Goal: Task Accomplishment & Management: Manage account settings

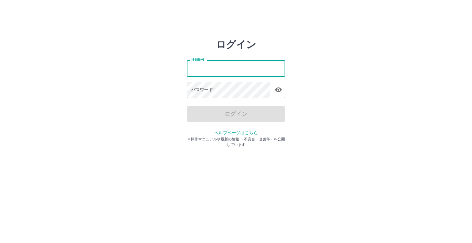
click at [239, 70] on input "社員番号" at bounding box center [236, 68] width 98 height 16
type input "*******"
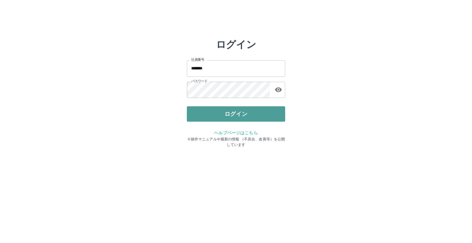
click at [235, 109] on button "ログイン" at bounding box center [236, 113] width 98 height 15
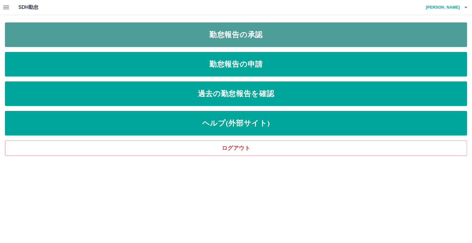
click at [228, 29] on link "勤怠報告の承認" at bounding box center [236, 34] width 462 height 25
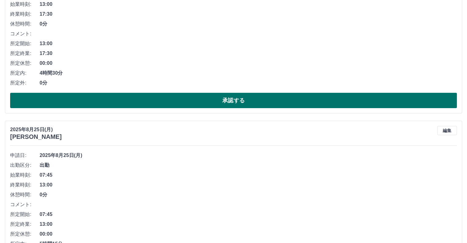
scroll to position [123, 0]
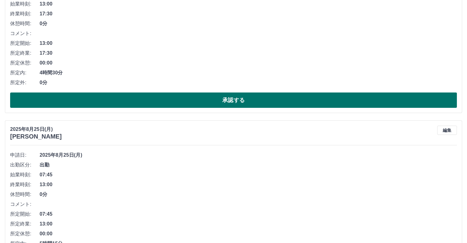
click at [111, 103] on button "承認する" at bounding box center [233, 100] width 447 height 15
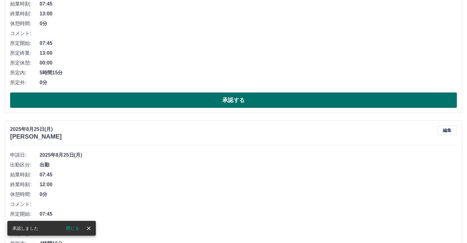
click at [116, 96] on button "承認する" at bounding box center [233, 100] width 447 height 15
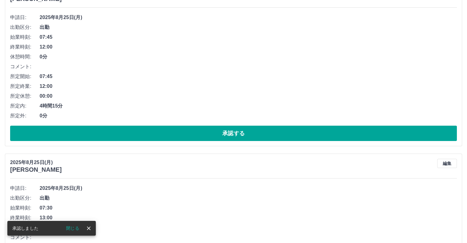
scroll to position [92, 0]
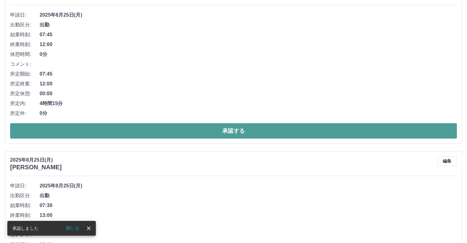
click at [121, 124] on button "承認する" at bounding box center [233, 130] width 447 height 15
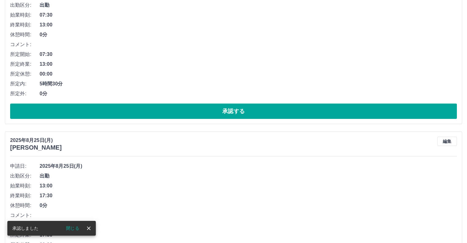
scroll to position [123, 0]
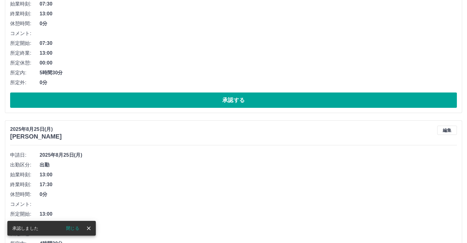
click at [120, 110] on div "[DATE] [PERSON_NAME] 編集 申請日: [DATE] 出勤区分: 出勤 始業時刻: 07:30 終業時刻: 13:00 休憩時間: 0分 コ…" at bounding box center [234, 32] width 458 height 164
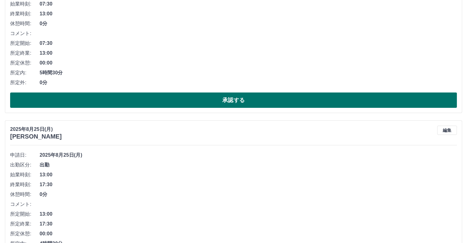
click at [123, 108] on button "承認する" at bounding box center [233, 100] width 447 height 15
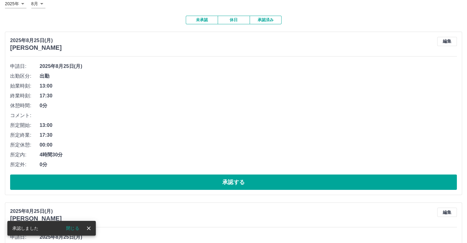
scroll to position [92, 0]
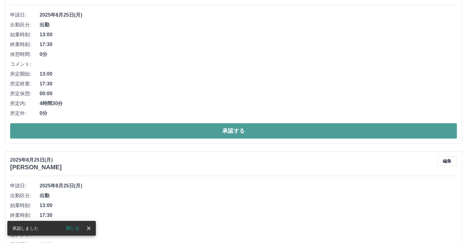
click at [124, 129] on button "承認する" at bounding box center [233, 130] width 447 height 15
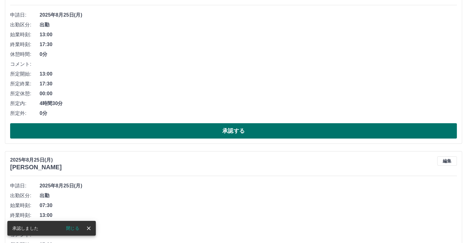
click at [126, 132] on button "承認する" at bounding box center [233, 130] width 447 height 15
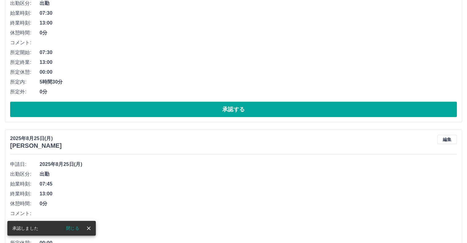
scroll to position [123, 0]
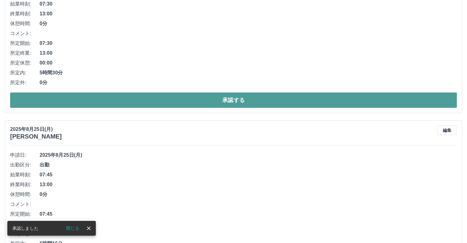
click at [120, 99] on button "承認する" at bounding box center [233, 100] width 447 height 15
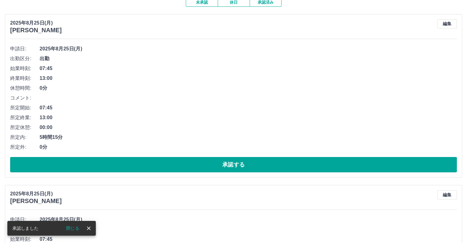
scroll to position [61, 0]
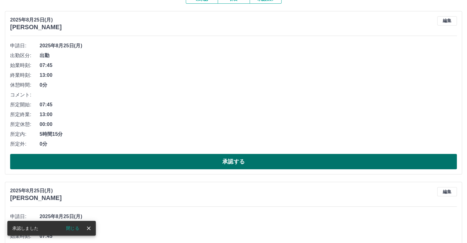
click at [142, 160] on button "承認する" at bounding box center [233, 161] width 447 height 15
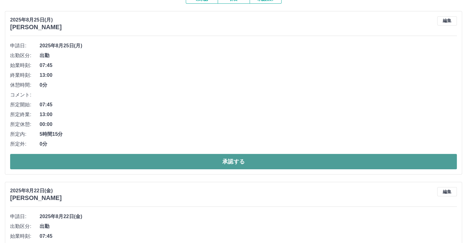
click at [179, 162] on button "承認する" at bounding box center [233, 161] width 447 height 15
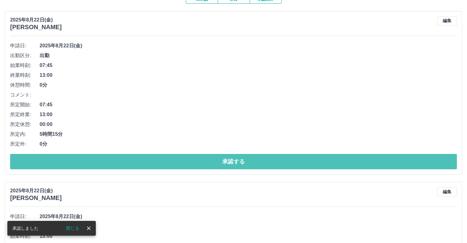
click at [179, 162] on button "承認する" at bounding box center [233, 161] width 447 height 15
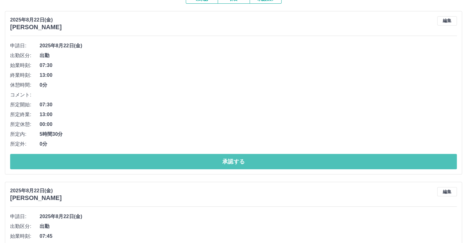
click at [179, 162] on button "承認する" at bounding box center [233, 161] width 447 height 15
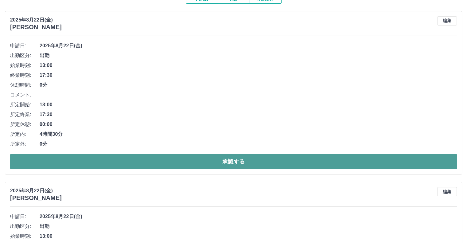
click at [175, 155] on button "承認する" at bounding box center [233, 161] width 447 height 15
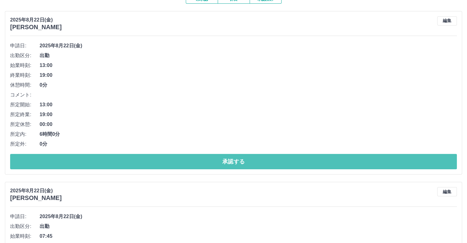
click at [175, 155] on button "承認する" at bounding box center [233, 161] width 447 height 15
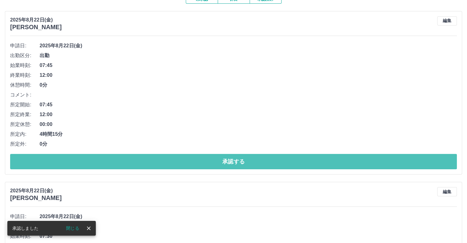
click at [175, 155] on button "承認する" at bounding box center [233, 161] width 447 height 15
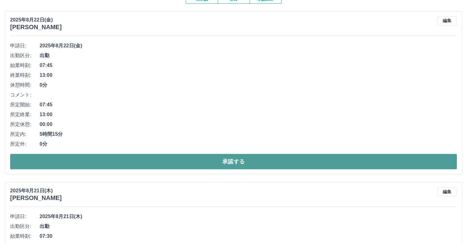
click at [198, 165] on button "承認する" at bounding box center [233, 161] width 447 height 15
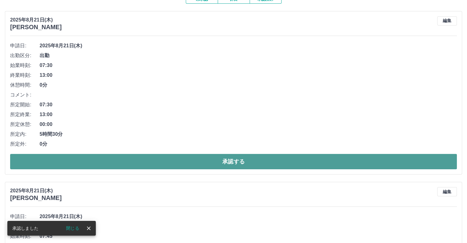
click at [198, 164] on button "承認する" at bounding box center [233, 161] width 447 height 15
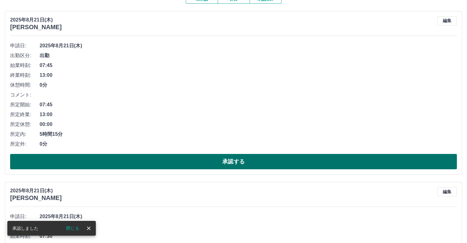
drag, startPoint x: 198, startPoint y: 164, endPoint x: 205, endPoint y: 165, distance: 7.7
click at [199, 164] on button "承認する" at bounding box center [233, 161] width 447 height 15
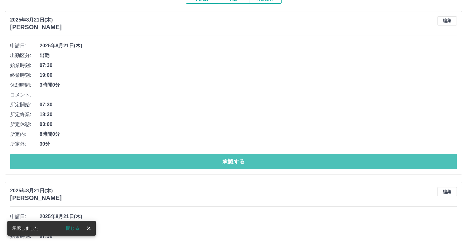
click at [205, 165] on button "承認する" at bounding box center [233, 161] width 447 height 15
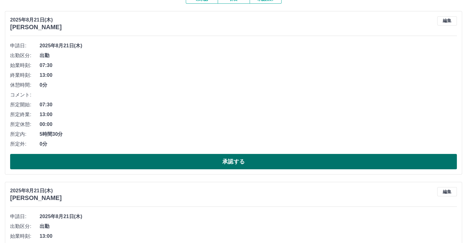
click at [217, 167] on button "承認する" at bounding box center [233, 161] width 447 height 15
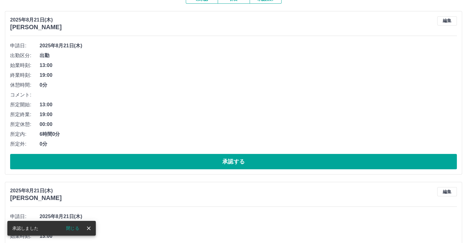
click at [217, 167] on button "承認する" at bounding box center [233, 161] width 447 height 15
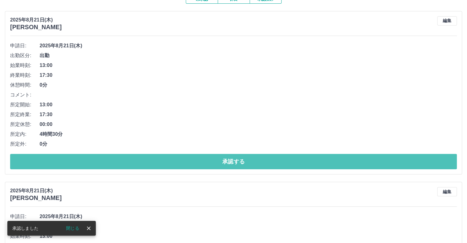
click at [217, 167] on button "承認する" at bounding box center [233, 161] width 447 height 15
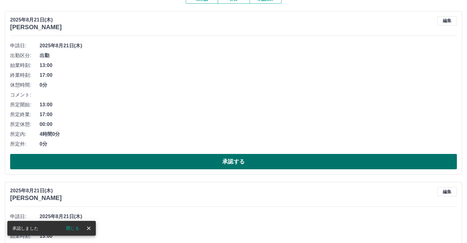
click at [217, 165] on button "承認する" at bounding box center [233, 161] width 447 height 15
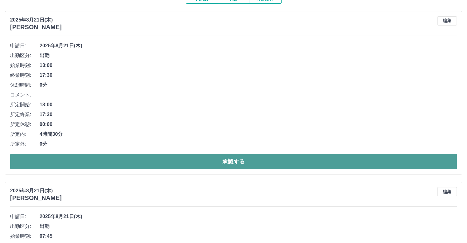
click at [226, 164] on button "承認する" at bounding box center [233, 161] width 447 height 15
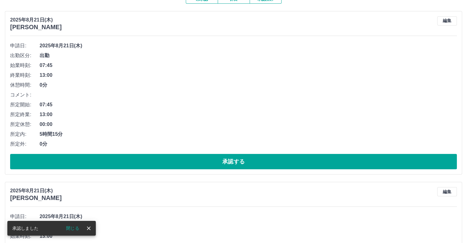
click at [226, 164] on button "承認する" at bounding box center [233, 161] width 447 height 15
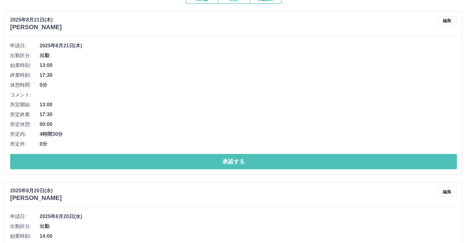
click at [225, 164] on button "承認する" at bounding box center [233, 161] width 447 height 15
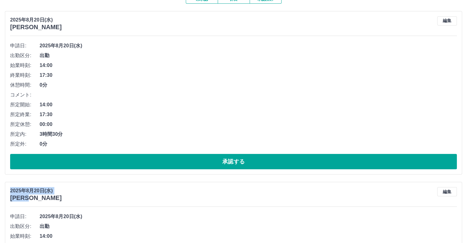
drag, startPoint x: 173, startPoint y: 205, endPoint x: 192, endPoint y: 186, distance: 26.7
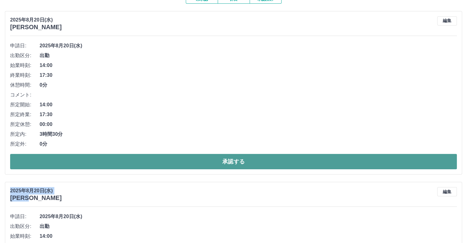
click at [227, 159] on button "承認する" at bounding box center [233, 161] width 447 height 15
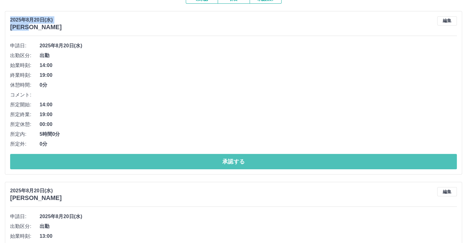
click at [227, 159] on button "承認する" at bounding box center [233, 161] width 447 height 15
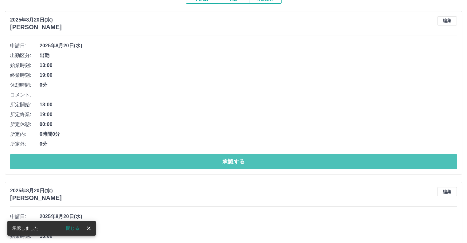
click at [227, 159] on button "承認する" at bounding box center [233, 161] width 447 height 15
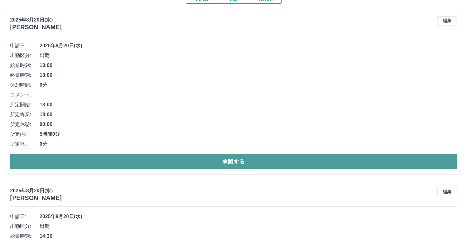
click at [227, 158] on button "承認する" at bounding box center [233, 161] width 447 height 15
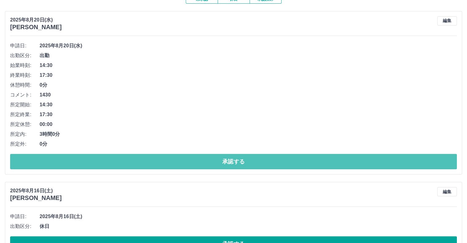
click at [227, 158] on button "承認する" at bounding box center [233, 161] width 447 height 15
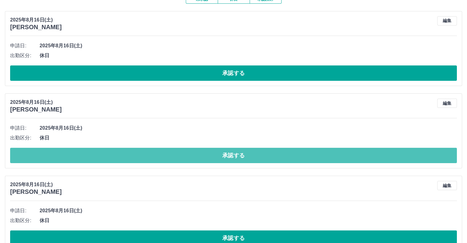
click at [227, 158] on button "承認する" at bounding box center [233, 155] width 447 height 15
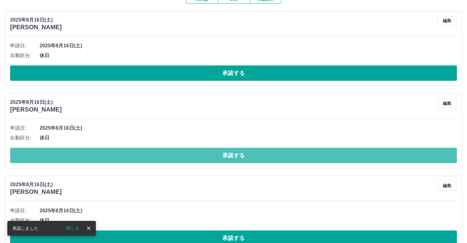
click at [227, 158] on button "承認する" at bounding box center [233, 155] width 447 height 15
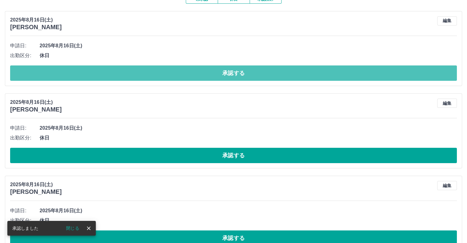
click at [226, 76] on button "承認する" at bounding box center [233, 72] width 447 height 15
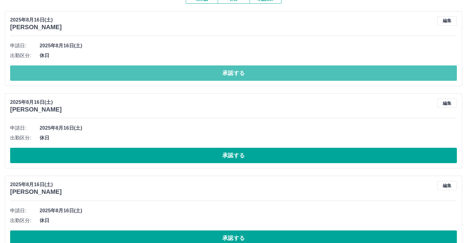
click at [226, 76] on button "承認する" at bounding box center [233, 72] width 447 height 15
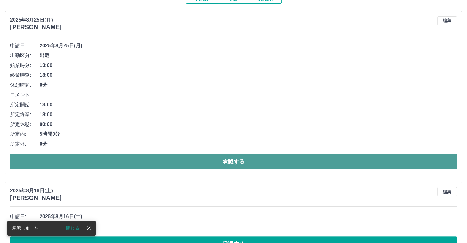
click at [214, 165] on button "承認する" at bounding box center [233, 161] width 447 height 15
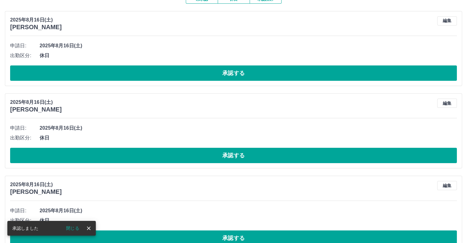
click at [214, 165] on div "[DATE] [PERSON_NAME] 編集 申請日: [DATE] 出勤区分: 休日 承認する" at bounding box center [234, 130] width 458 height 75
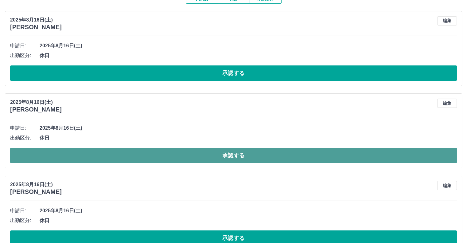
click at [214, 162] on button "承認する" at bounding box center [233, 155] width 447 height 15
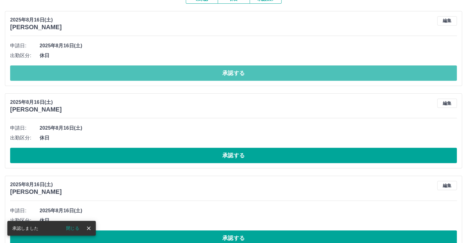
click at [205, 77] on button "承認する" at bounding box center [233, 72] width 447 height 15
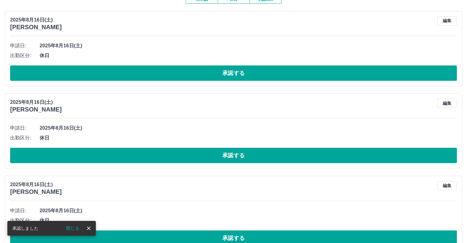
click at [205, 77] on button "承認する" at bounding box center [233, 72] width 447 height 15
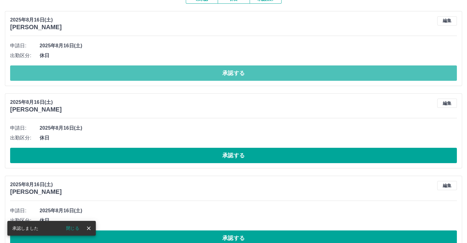
click at [205, 77] on button "承認する" at bounding box center [233, 72] width 447 height 15
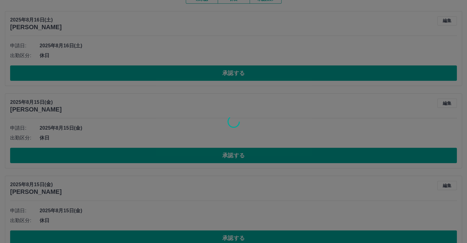
click at [205, 77] on div at bounding box center [233, 121] width 467 height 243
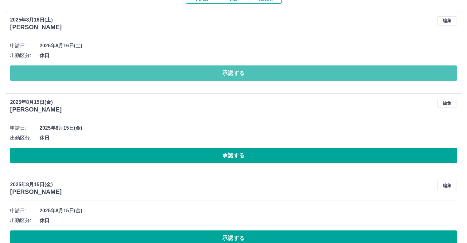
click at [205, 77] on button "承認する" at bounding box center [233, 72] width 447 height 15
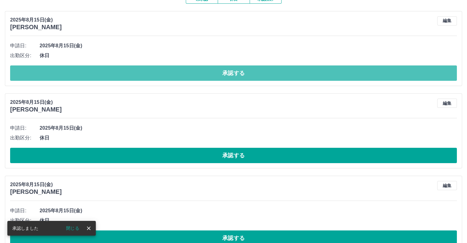
click at [205, 77] on button "承認する" at bounding box center [233, 72] width 447 height 15
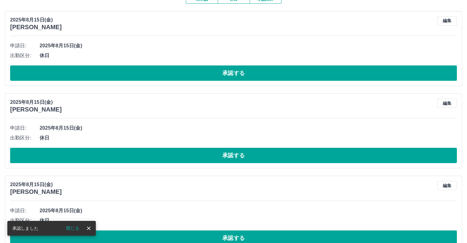
click at [205, 77] on button "承認する" at bounding box center [233, 72] width 447 height 15
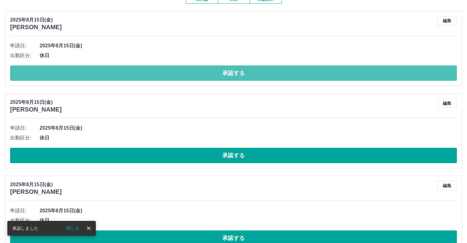
click at [205, 77] on button "承認する" at bounding box center [233, 72] width 447 height 15
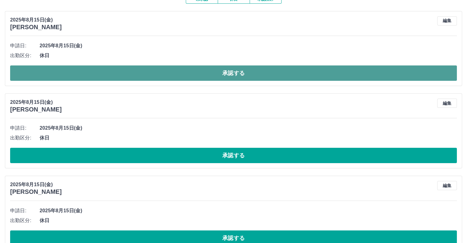
click at [198, 67] on button "承認する" at bounding box center [233, 72] width 447 height 15
